Goal: Information Seeking & Learning: Learn about a topic

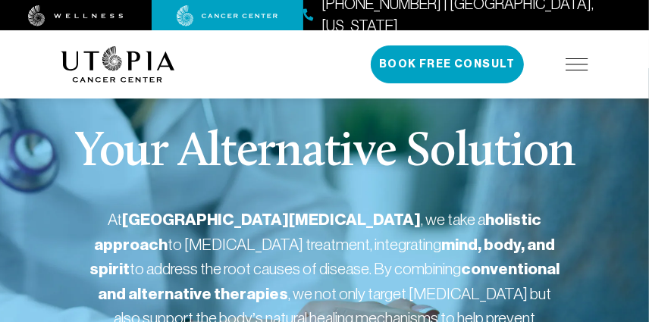
click at [567, 61] on img at bounding box center [577, 64] width 23 height 12
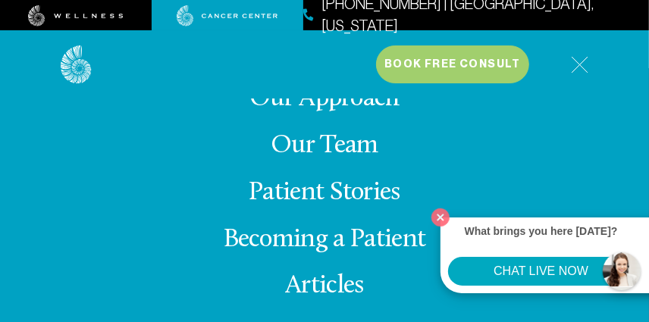
click at [340, 193] on link "Patient Stories" at bounding box center [325, 193] width 152 height 27
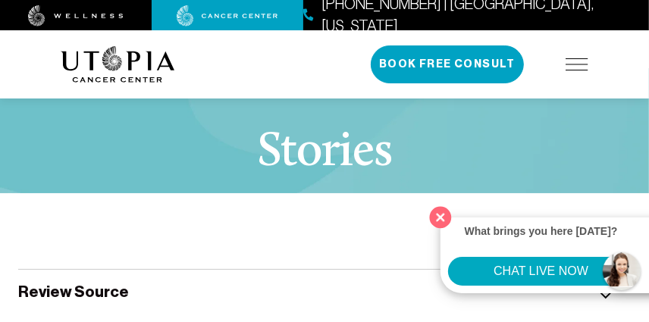
click at [437, 222] on button "Close" at bounding box center [441, 217] width 31 height 31
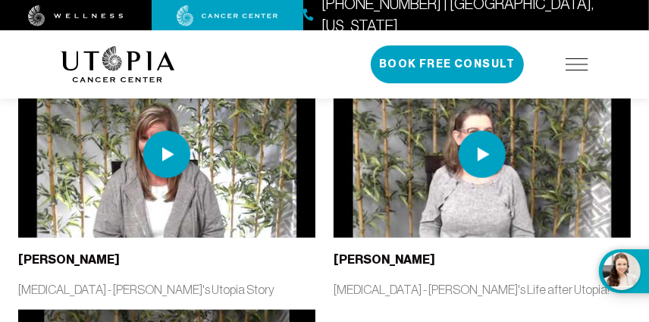
scroll to position [815, 0]
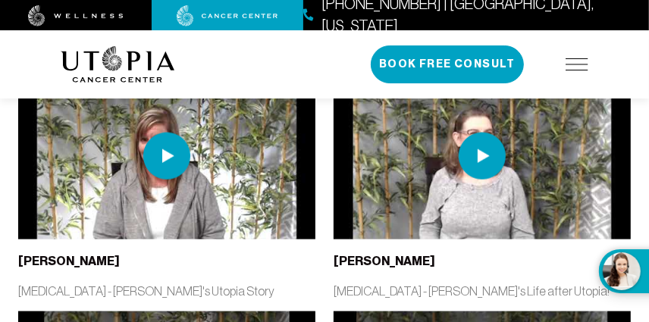
click at [580, 63] on img at bounding box center [577, 64] width 23 height 12
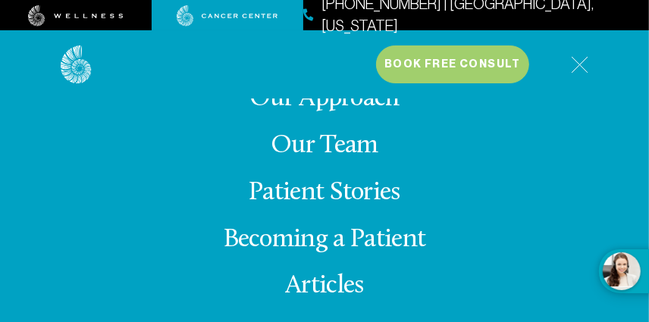
click at [322, 105] on link "Our Approach" at bounding box center [325, 99] width 150 height 27
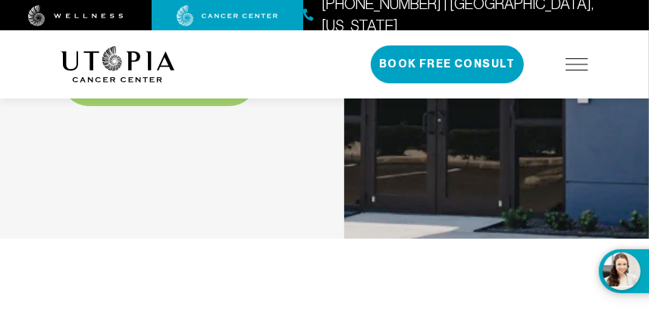
scroll to position [5348, 0]
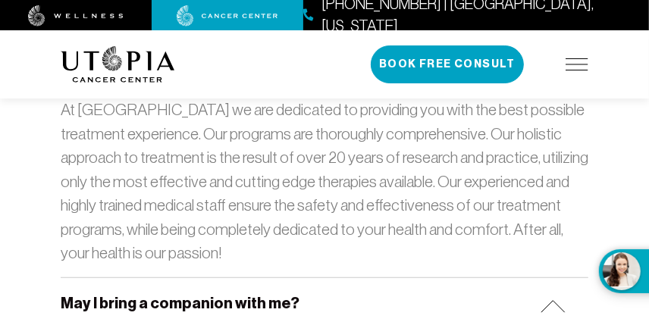
scroll to position [5935, 0]
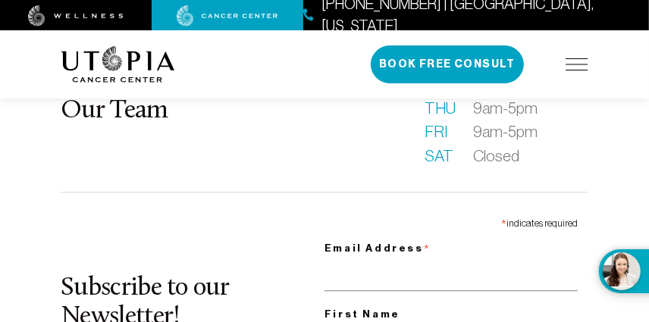
scroll to position [1767, 0]
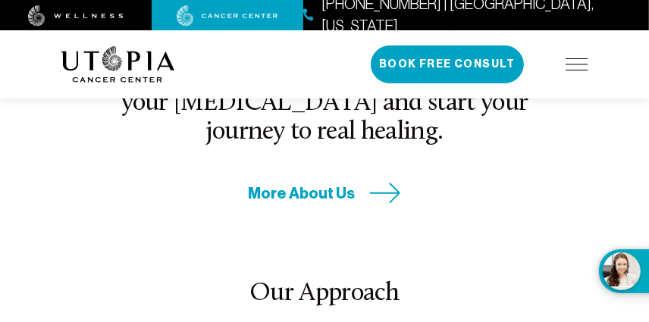
scroll to position [721, 0]
